Goal: Check status: Check status

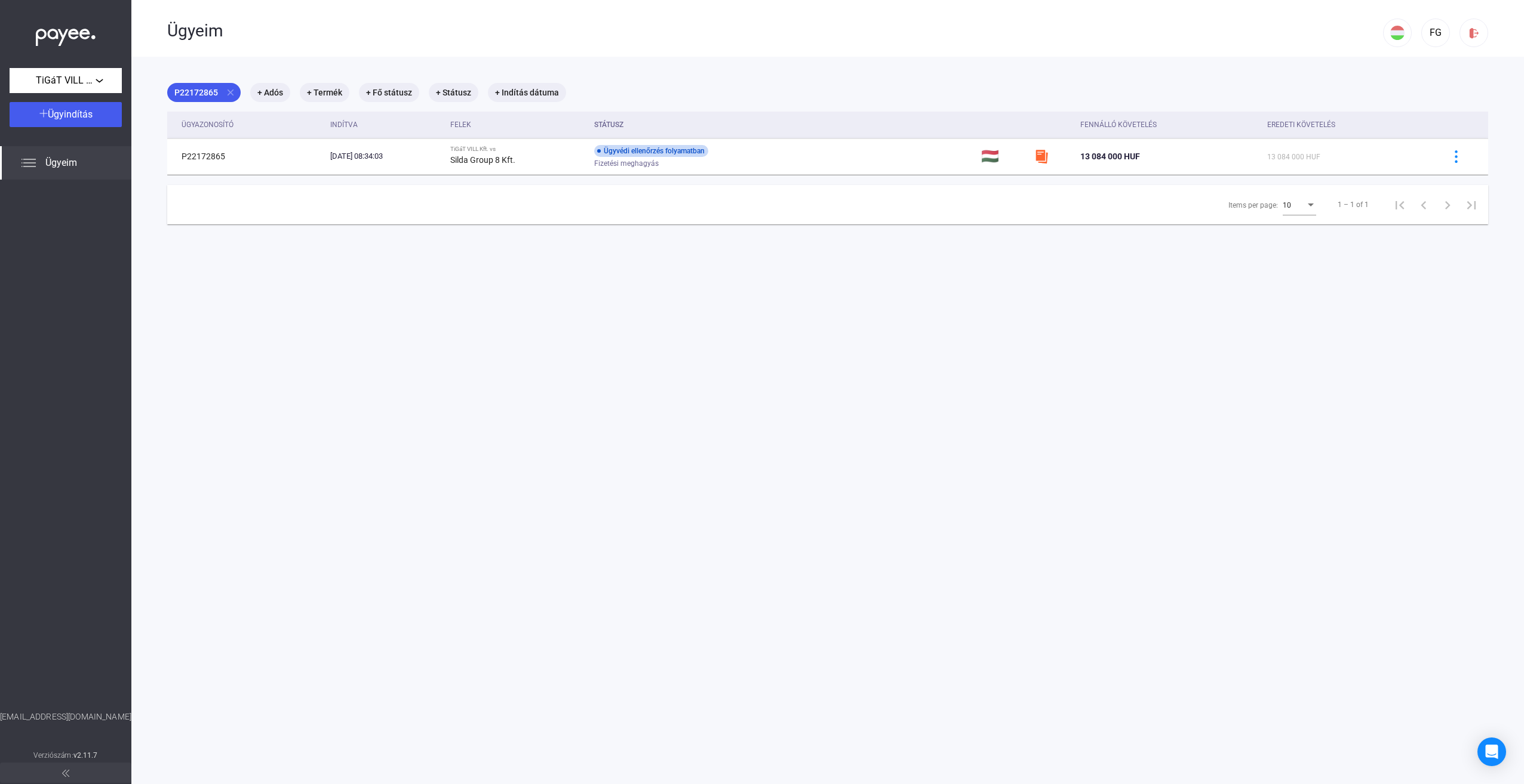
click at [262, 413] on main "P22172865 close + Adós + Termék + Fő státusz + Státusz + Indítás dátuma Ügyazon…" at bounding box center [827, 448] width 1393 height 784
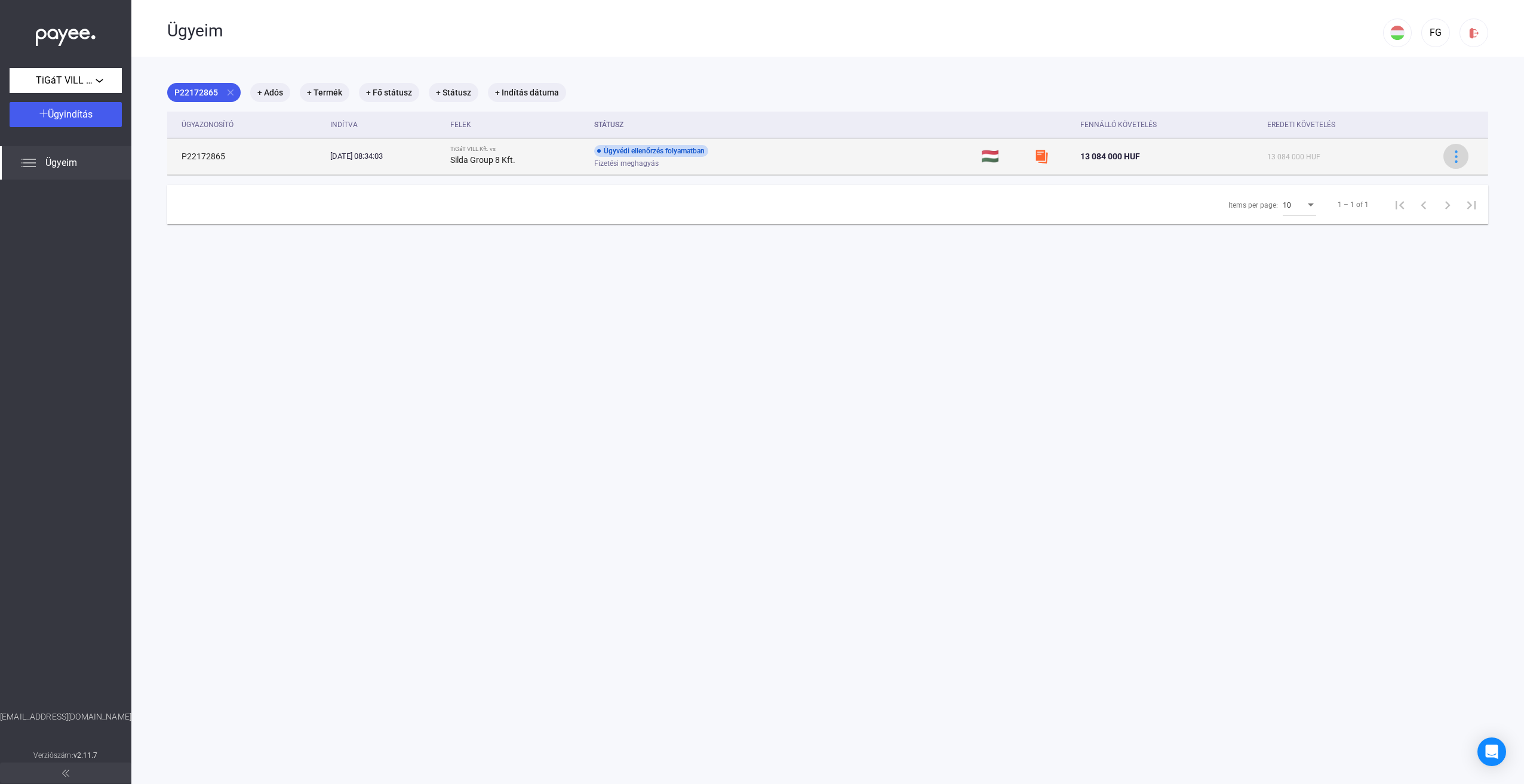
click at [1445, 166] on button at bounding box center [1456, 156] width 25 height 25
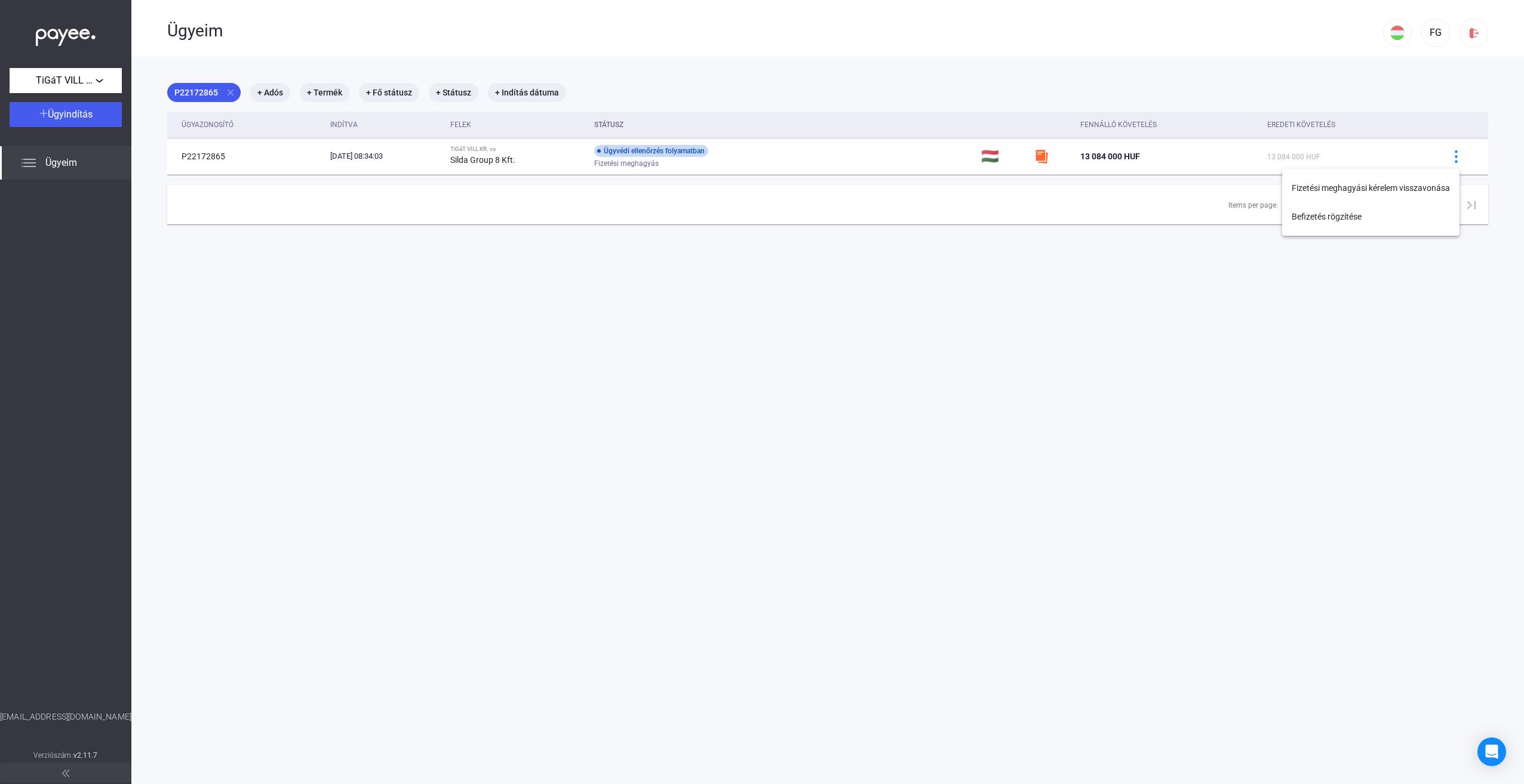
drag, startPoint x: 1197, startPoint y: 309, endPoint x: 1199, endPoint y: 293, distance: 16.1
click at [1197, 309] on div at bounding box center [762, 392] width 1524 height 784
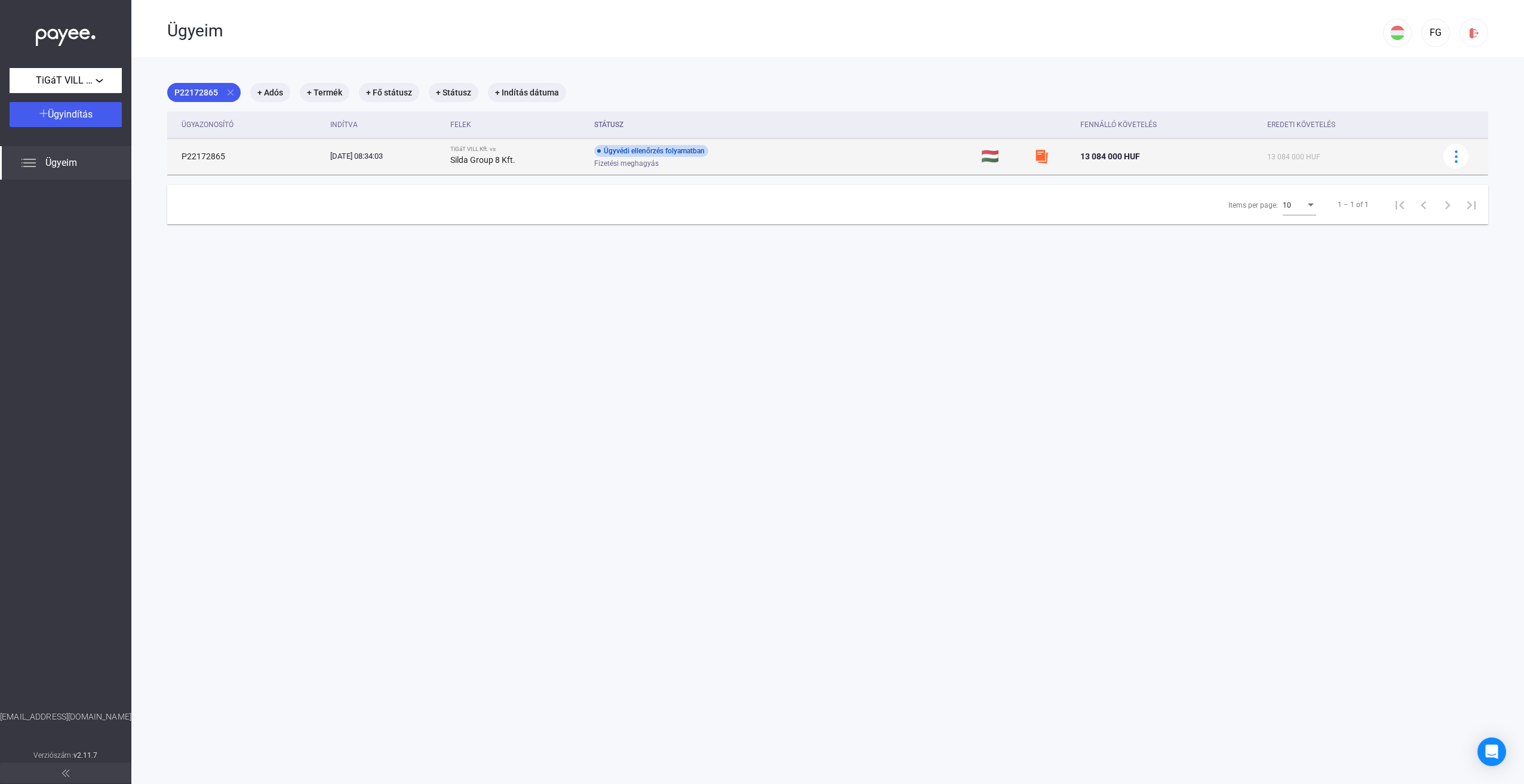
click at [903, 148] on td "Ügyvédi ellenőrzés folyamatban Fizetési meghagyás" at bounding box center [783, 156] width 386 height 36
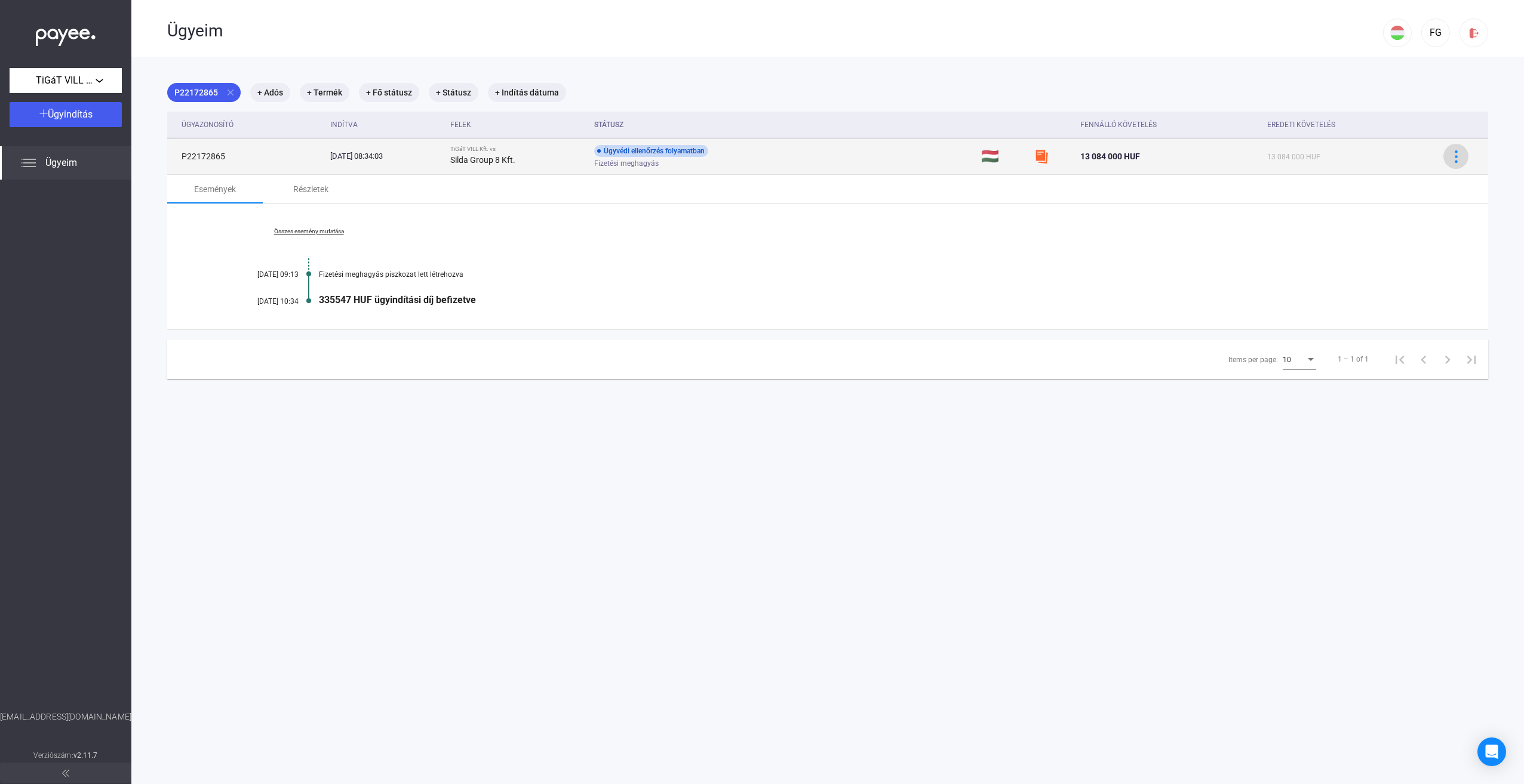
click at [1447, 156] on div at bounding box center [1456, 156] width 18 height 13
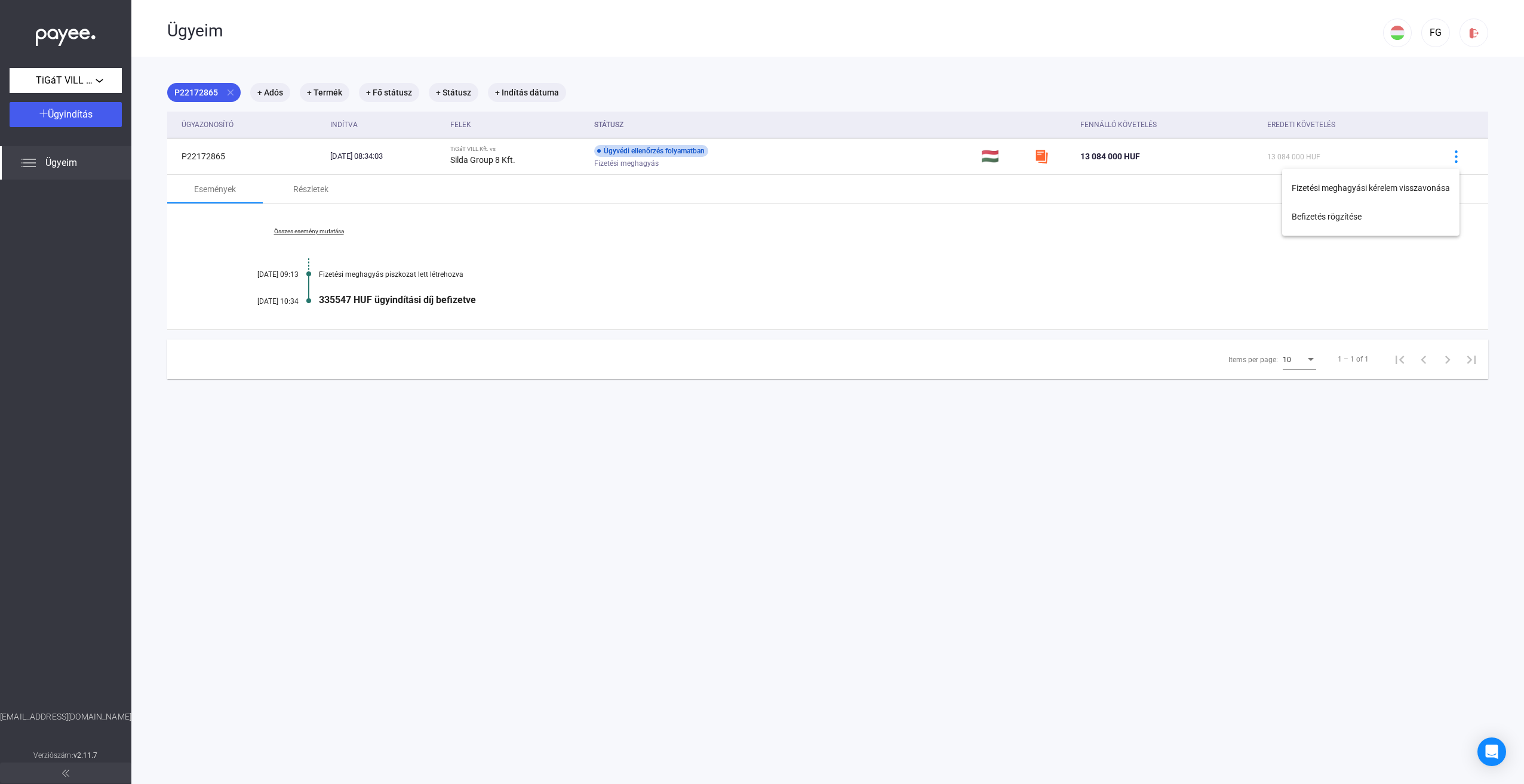
drag, startPoint x: 687, startPoint y: 446, endPoint x: 634, endPoint y: 423, distance: 57.8
click at [684, 446] on div at bounding box center [762, 392] width 1524 height 784
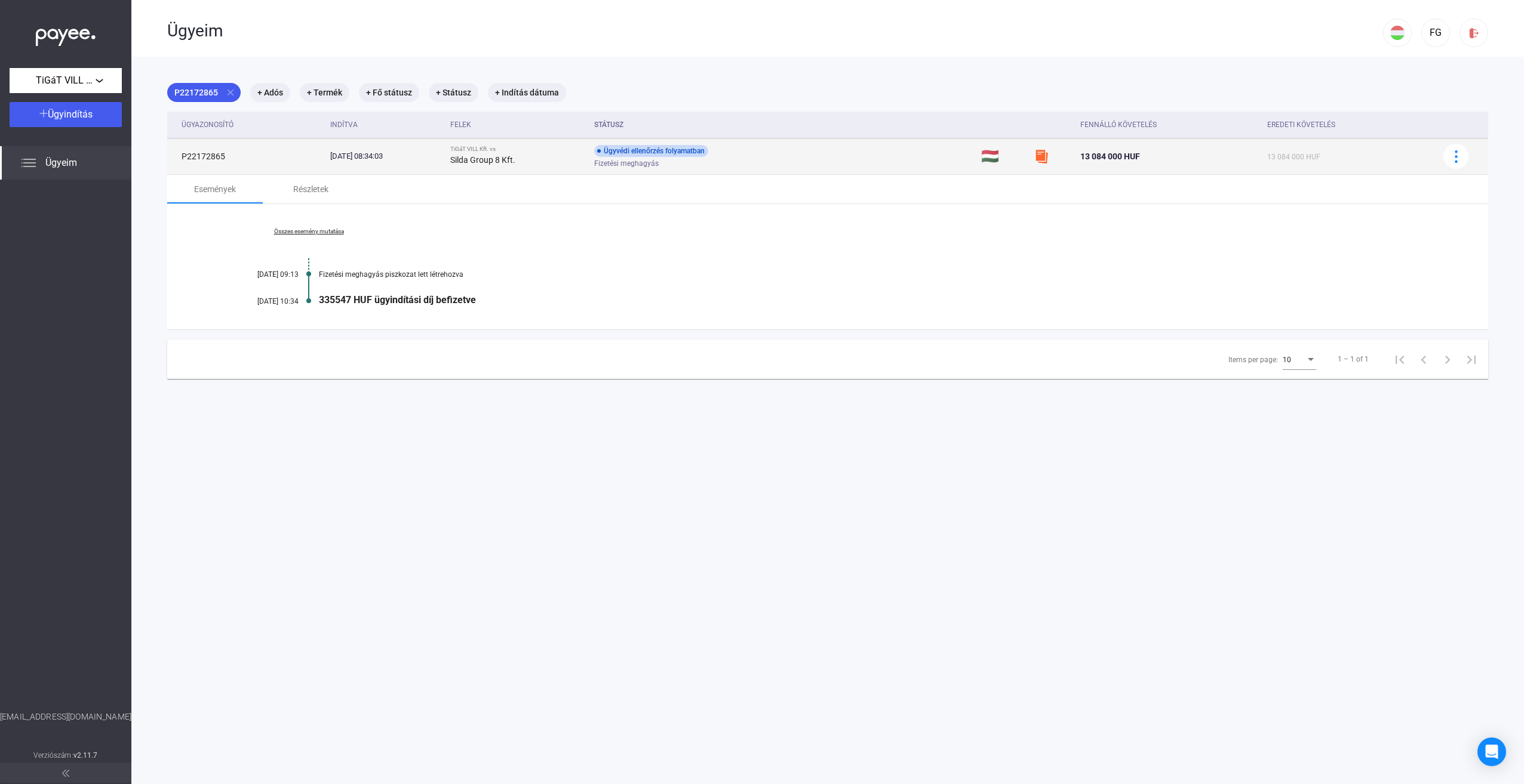
click at [209, 157] on td "P22172865" at bounding box center [246, 156] width 158 height 36
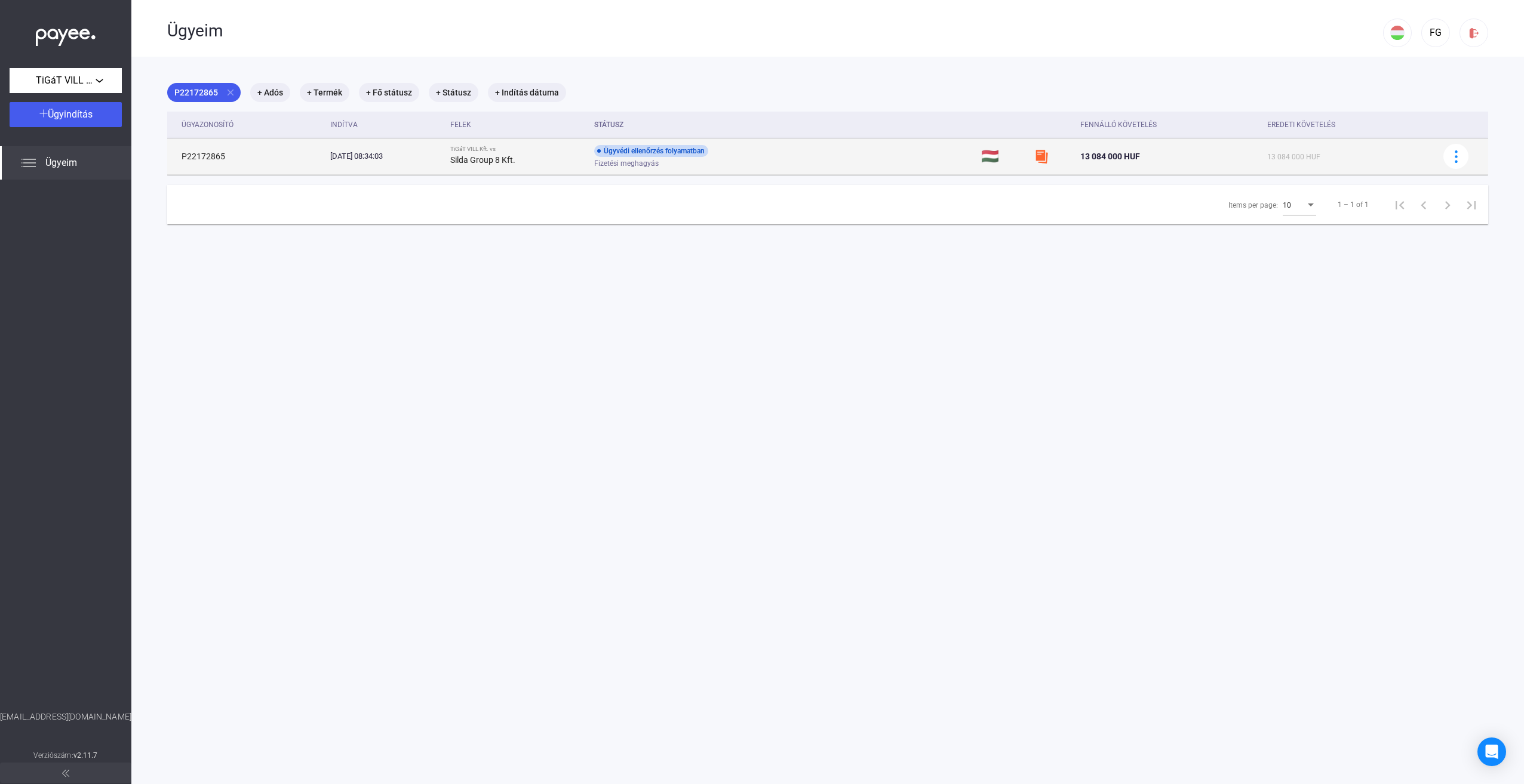
click at [658, 157] on span "Fizetési meghagyás" at bounding box center [626, 163] width 64 height 14
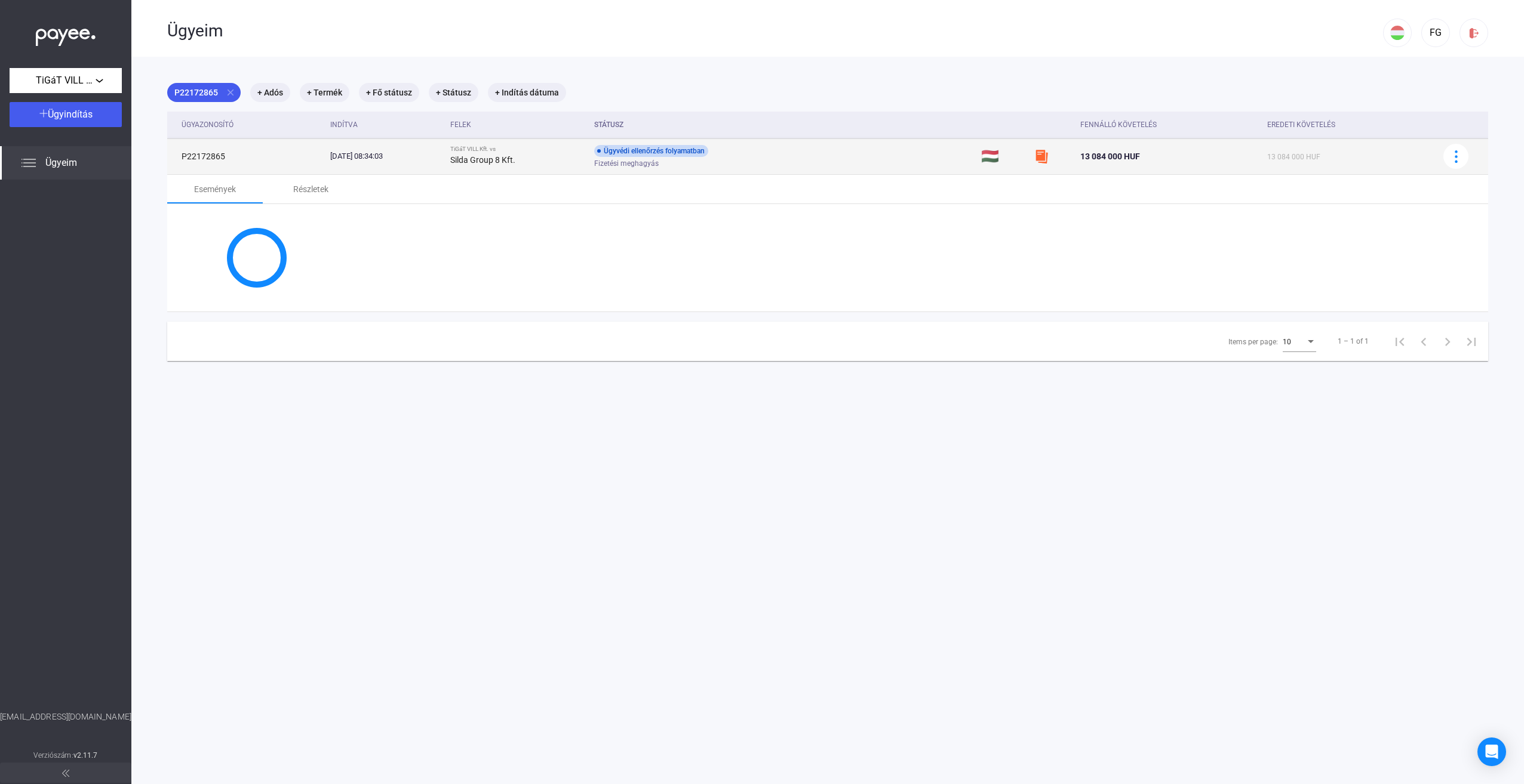
click at [658, 157] on span "Fizetési meghagyás" at bounding box center [626, 163] width 64 height 14
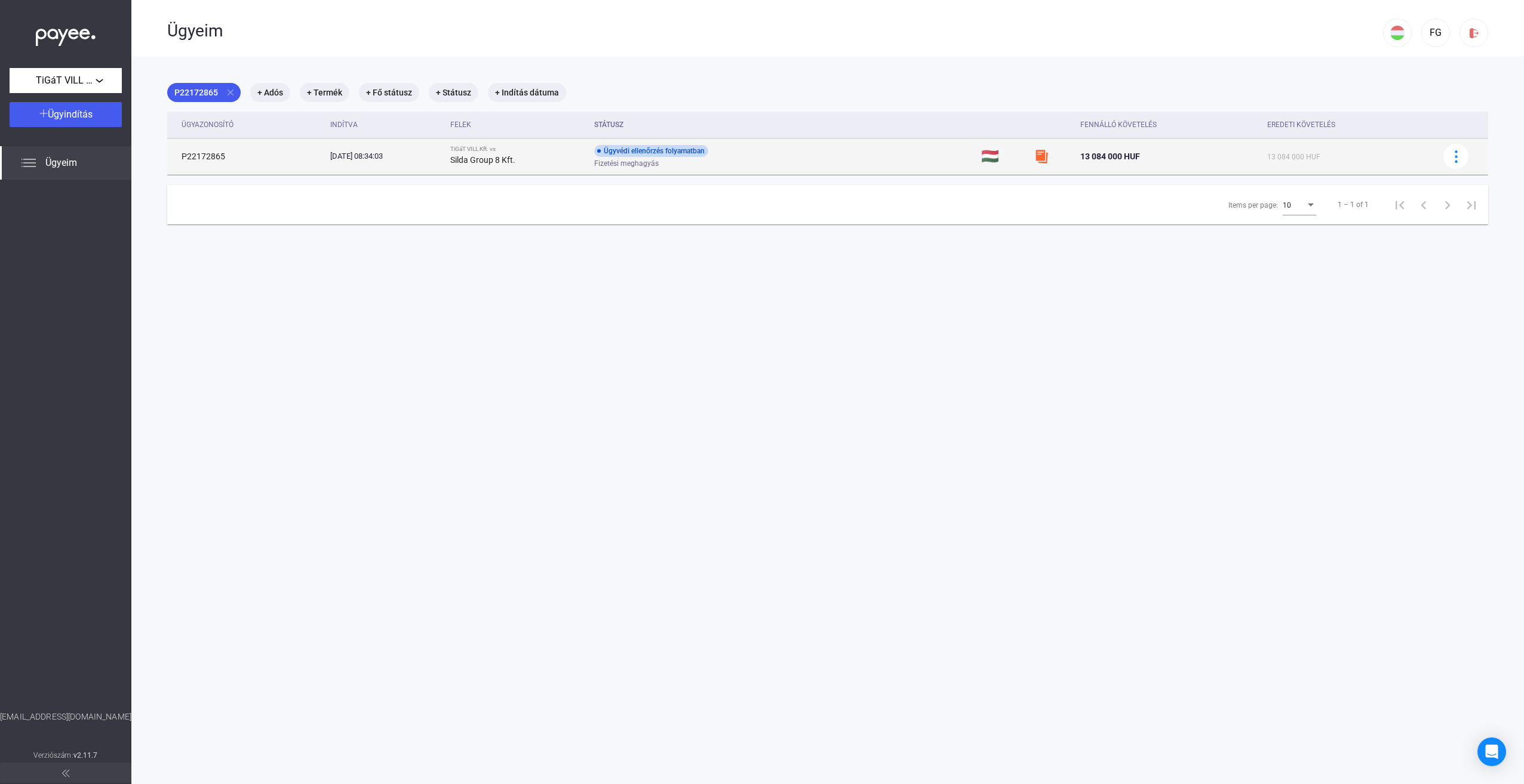
click at [658, 159] on span "Fizetési meghagyás" at bounding box center [626, 163] width 64 height 14
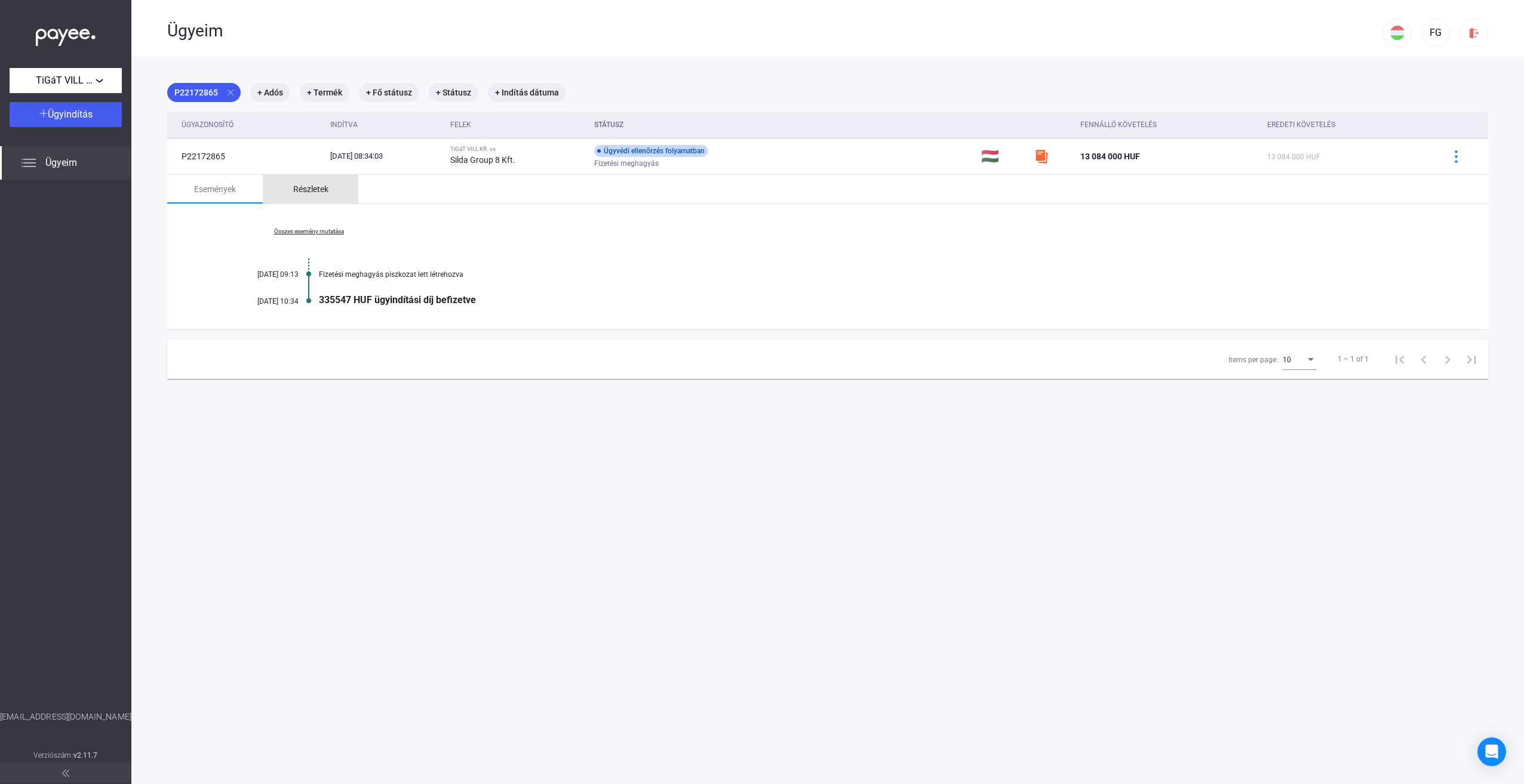
click at [300, 181] on div "Részletek" at bounding box center [310, 189] width 96 height 29
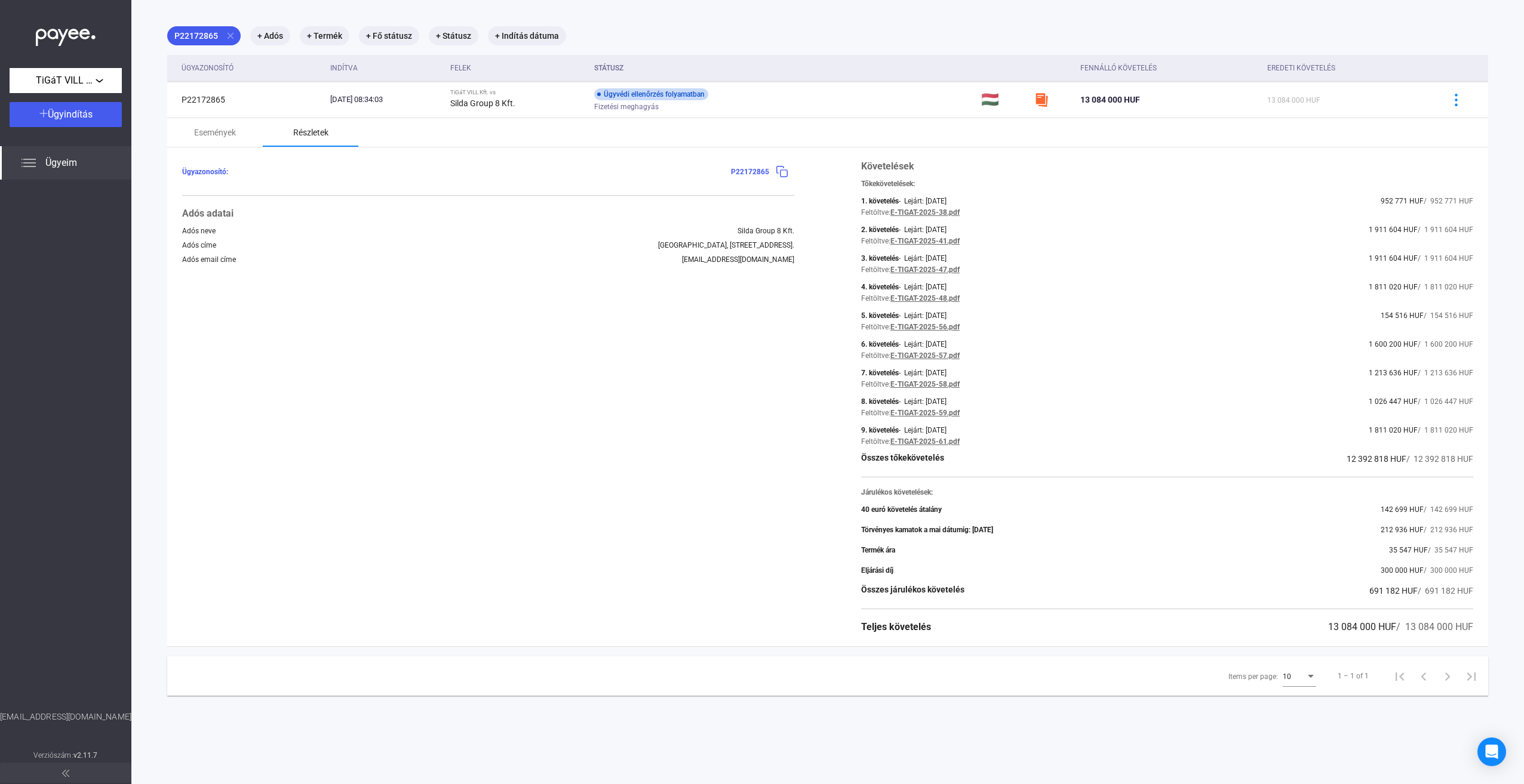
scroll to position [56, 0]
